Goal: Information Seeking & Learning: Find specific page/section

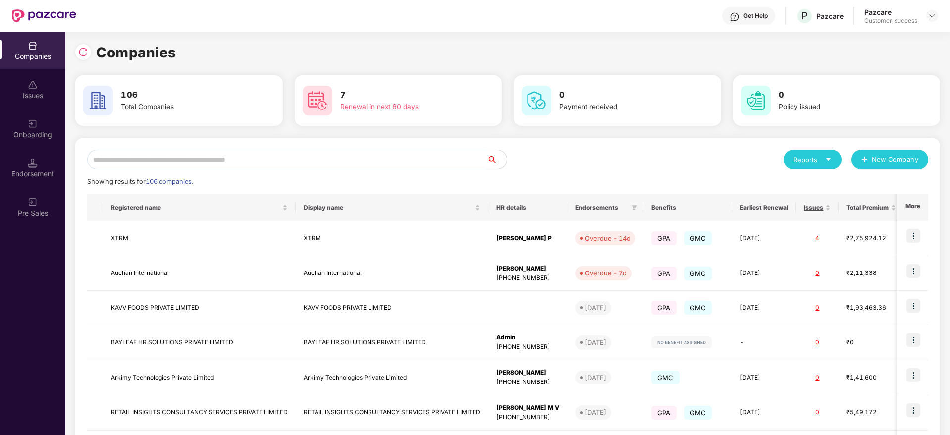
click at [183, 158] on input "text" at bounding box center [287, 160] width 400 height 20
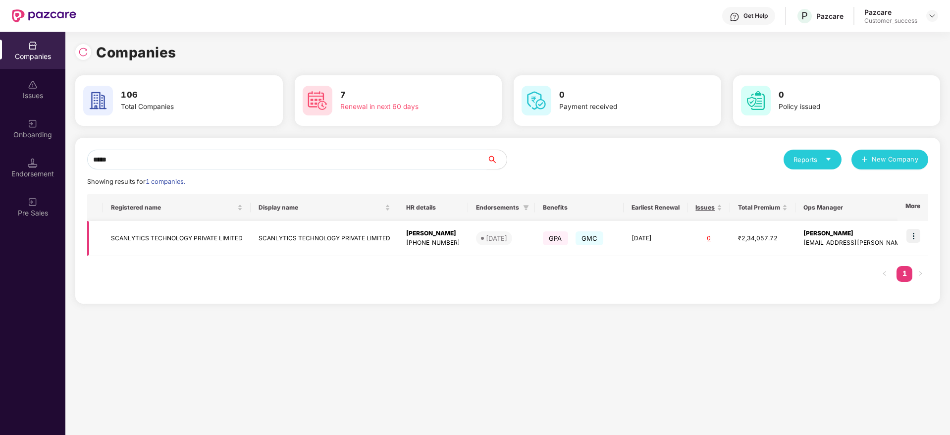
type input "*****"
click at [913, 238] on img at bounding box center [913, 236] width 14 height 14
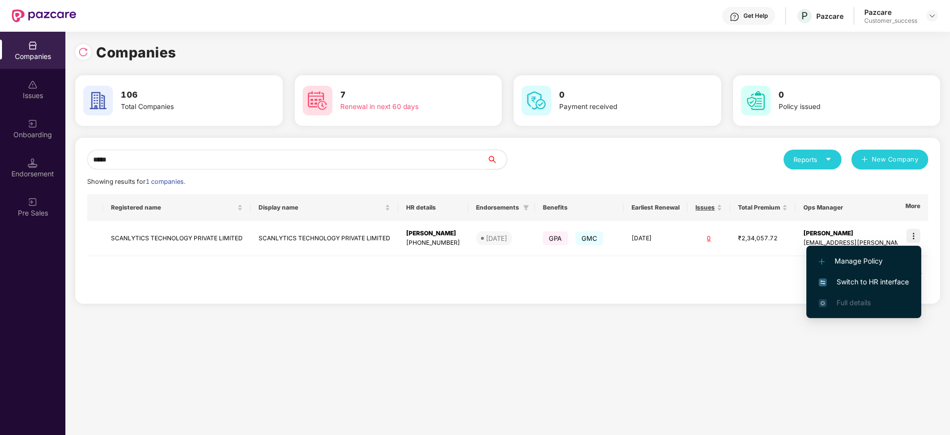
click at [890, 275] on li "Switch to HR interface" at bounding box center [863, 281] width 115 height 21
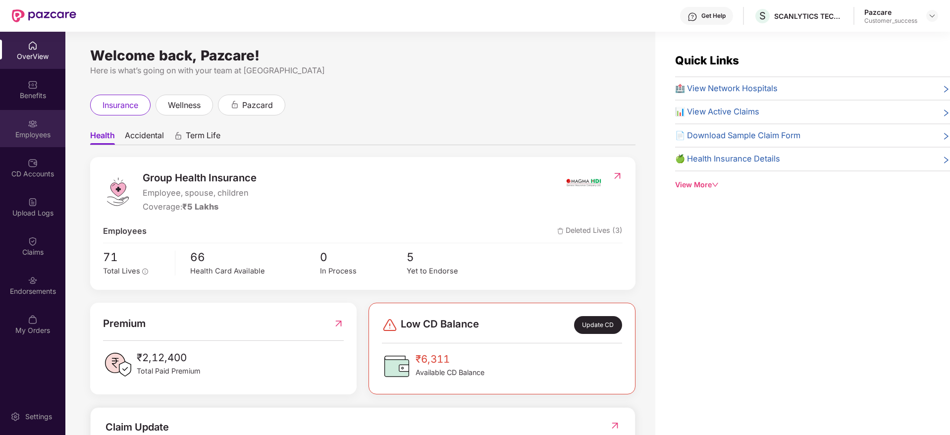
click at [30, 115] on div "Employees" at bounding box center [32, 128] width 65 height 37
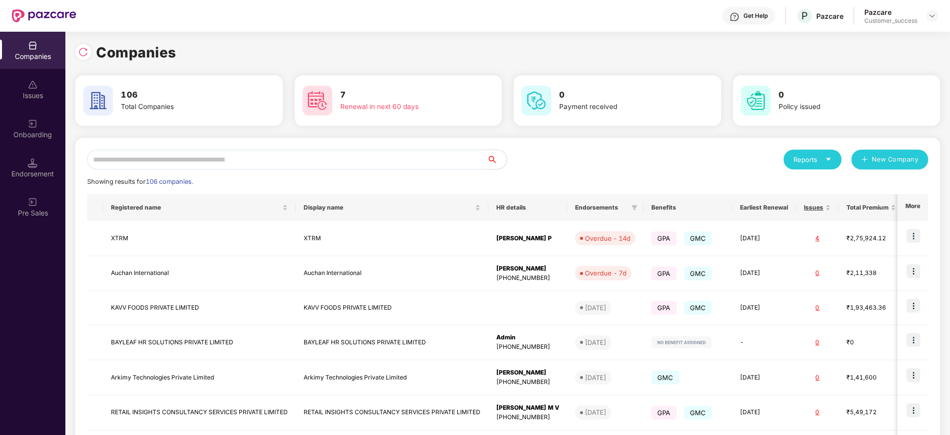
click at [143, 152] on input "text" at bounding box center [287, 160] width 400 height 20
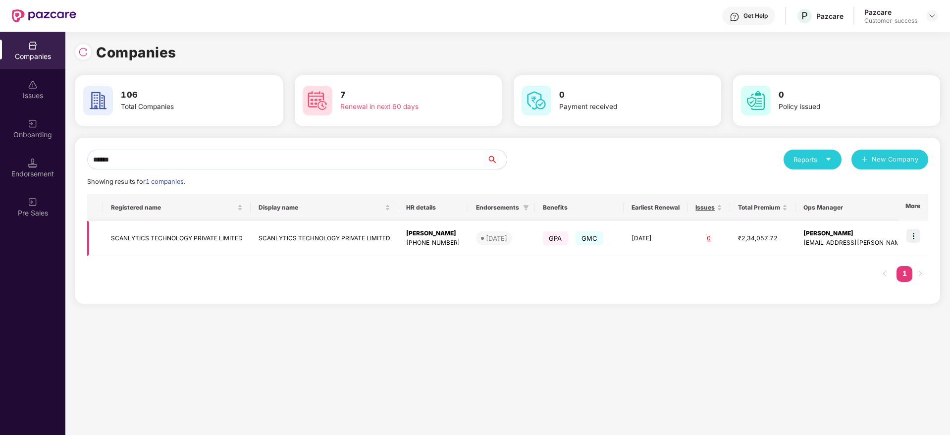
type input "******"
click at [910, 245] on td at bounding box center [912, 238] width 31 height 35
click at [911, 232] on img at bounding box center [913, 236] width 14 height 14
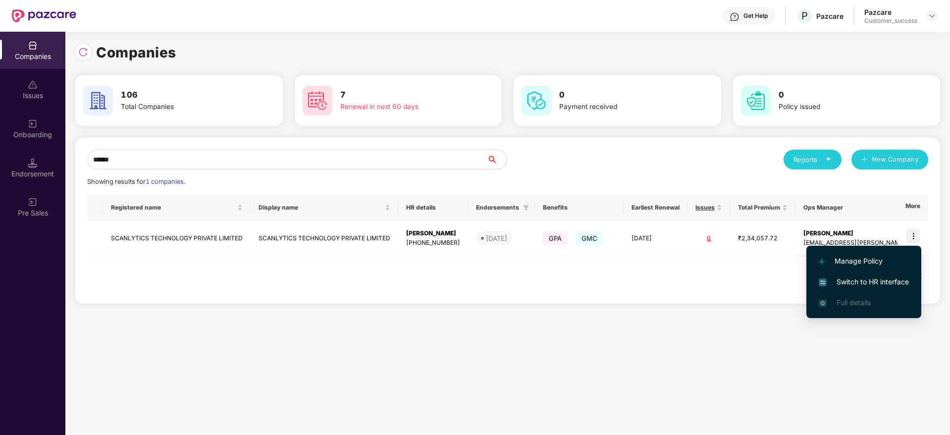
click at [872, 277] on span "Switch to HR interface" at bounding box center [864, 281] width 90 height 11
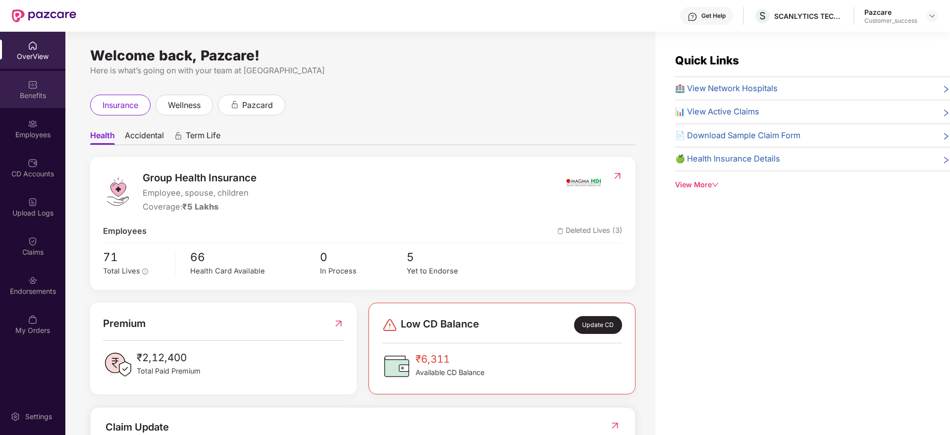
click at [47, 72] on div "Benefits" at bounding box center [32, 89] width 65 height 37
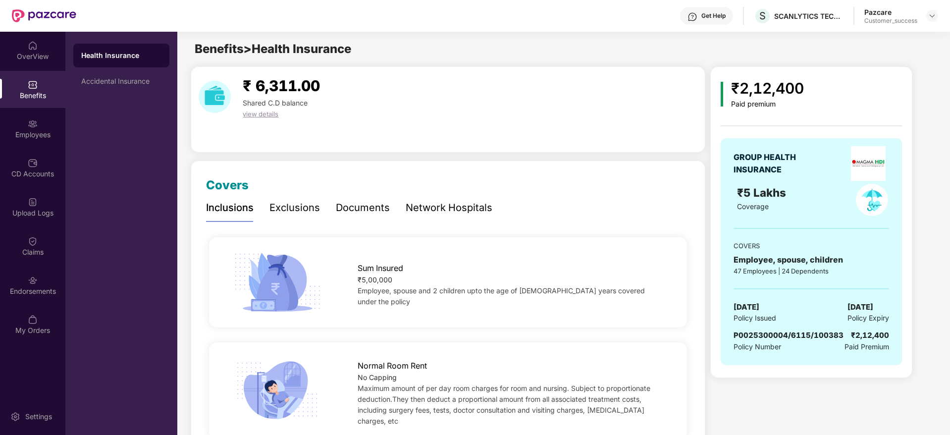
click at [387, 215] on div "Documents" at bounding box center [363, 207] width 54 height 15
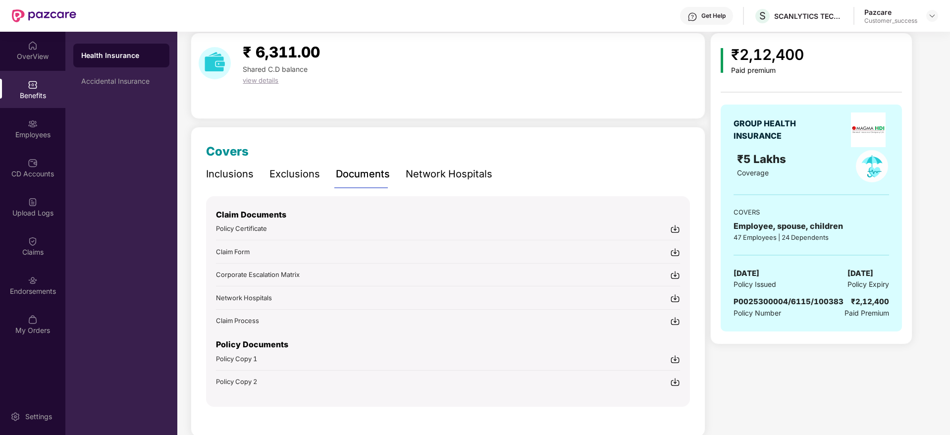
scroll to position [34, 0]
click at [28, 147] on div "Employees" at bounding box center [32, 128] width 65 height 37
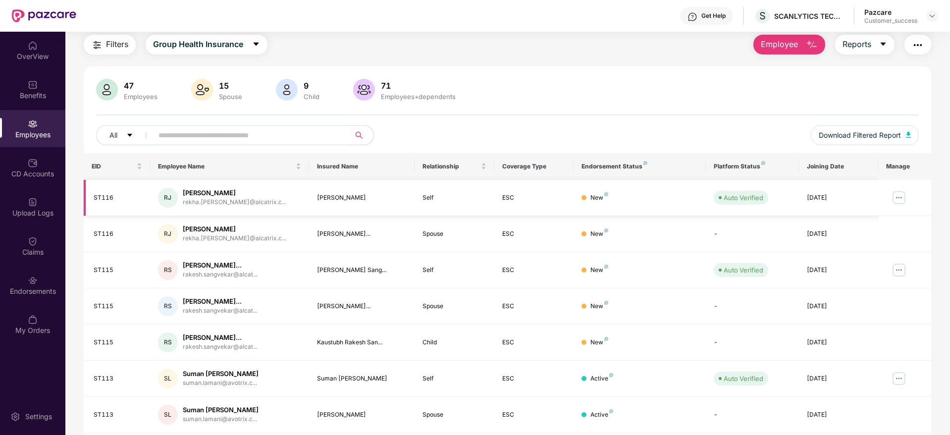
scroll to position [34, 0]
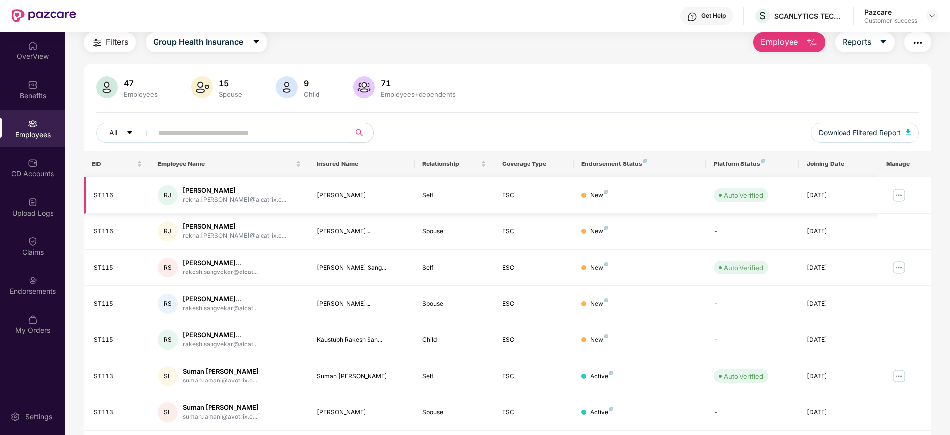
click at [900, 195] on img at bounding box center [899, 195] width 16 height 16
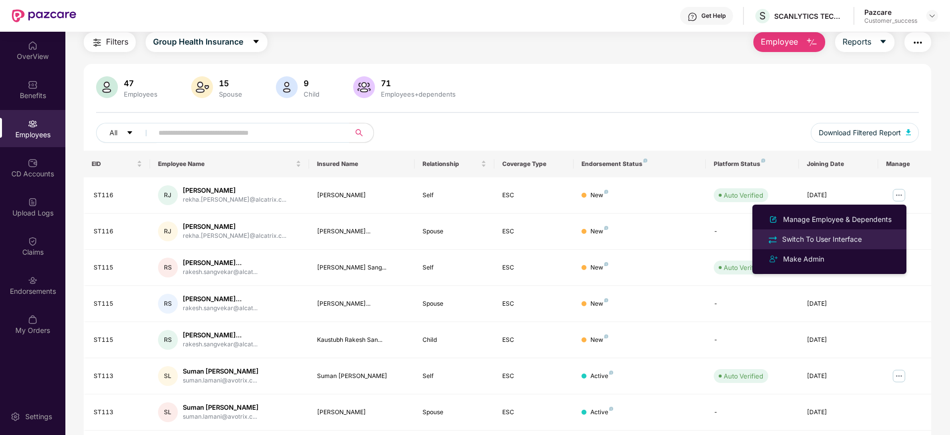
click at [825, 236] on div "Switch To User Interface" at bounding box center [822, 239] width 84 height 11
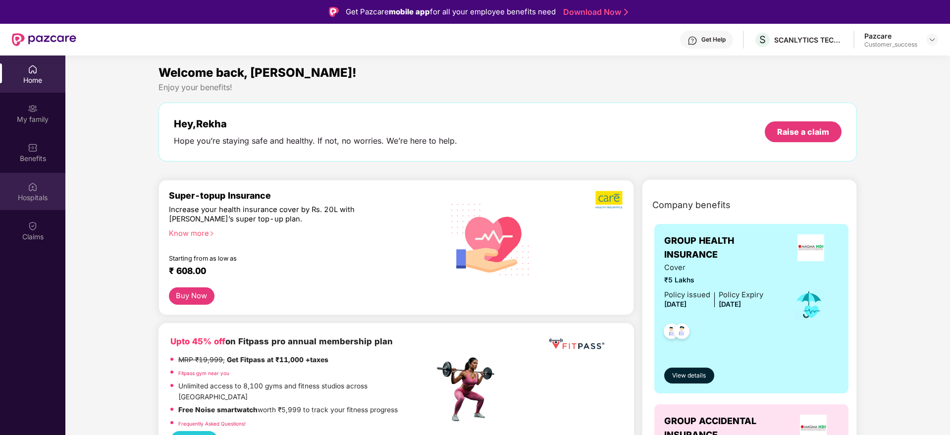
click at [53, 191] on div "Hospitals" at bounding box center [32, 191] width 65 height 37
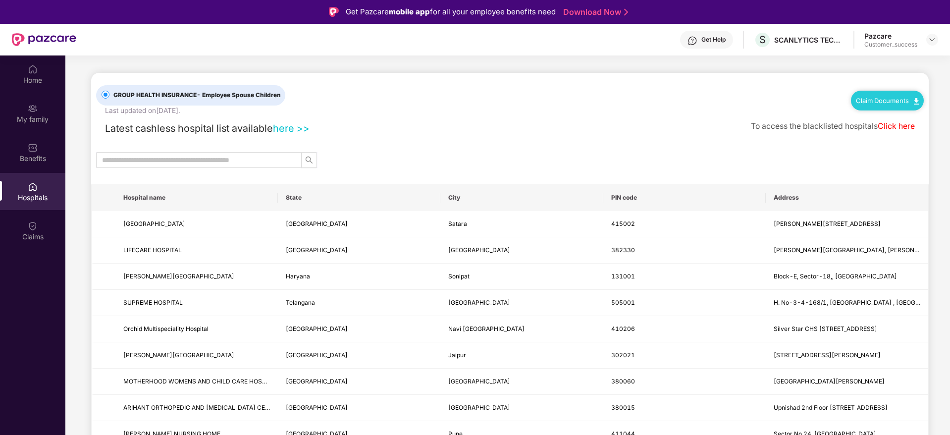
click at [896, 130] on link "Click here" at bounding box center [896, 125] width 37 height 9
click at [890, 121] on link "Click here" at bounding box center [896, 125] width 37 height 9
click at [36, 117] on div "My family" at bounding box center [32, 119] width 65 height 10
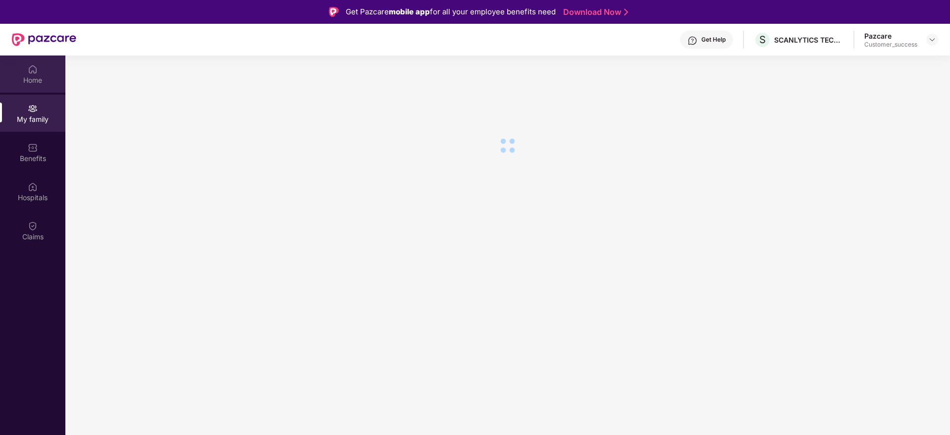
click at [41, 77] on div "Home" at bounding box center [32, 80] width 65 height 10
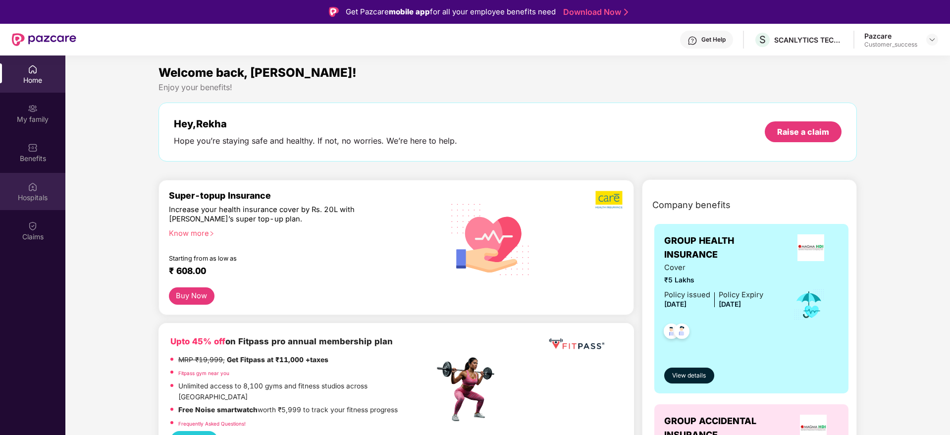
click at [43, 191] on div "Hospitals" at bounding box center [32, 191] width 65 height 37
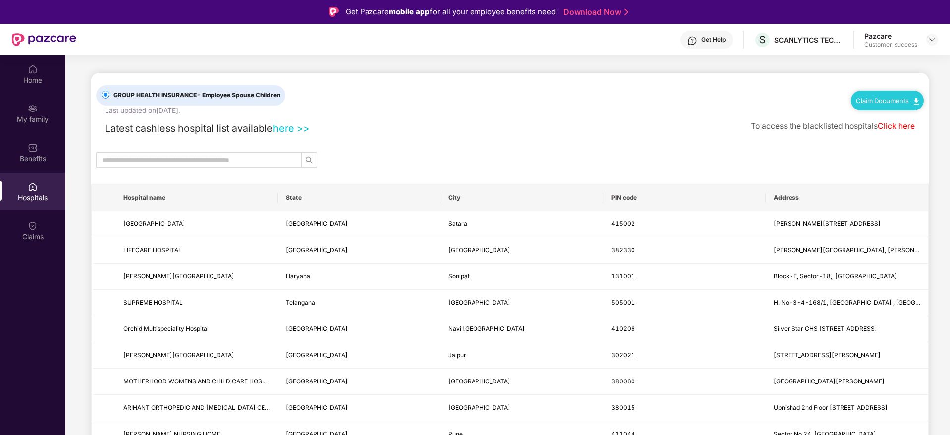
click at [883, 128] on link "Click here" at bounding box center [896, 125] width 37 height 9
